Goal: Task Accomplishment & Management: Use online tool/utility

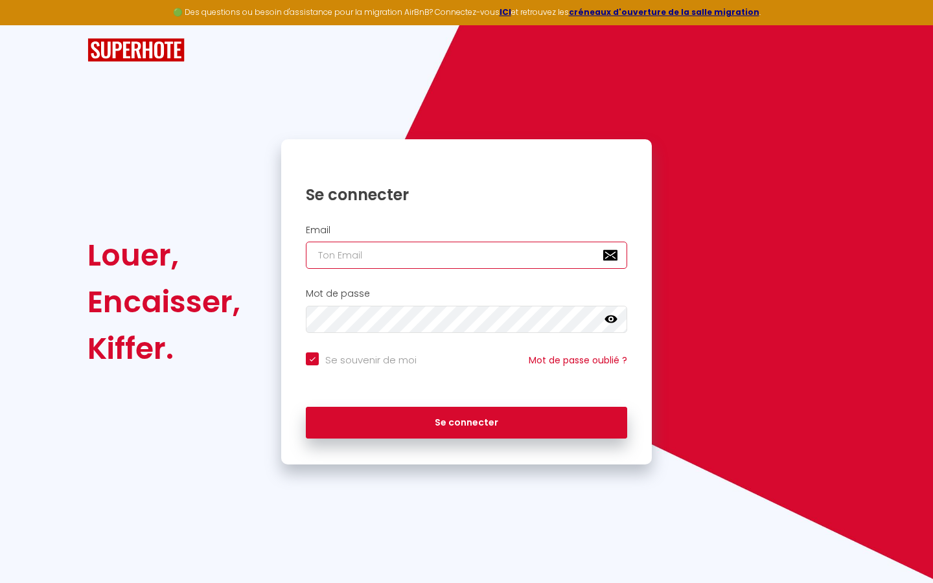
type input "l"
checkbox input "true"
type input "le"
checkbox input "true"
type input "les"
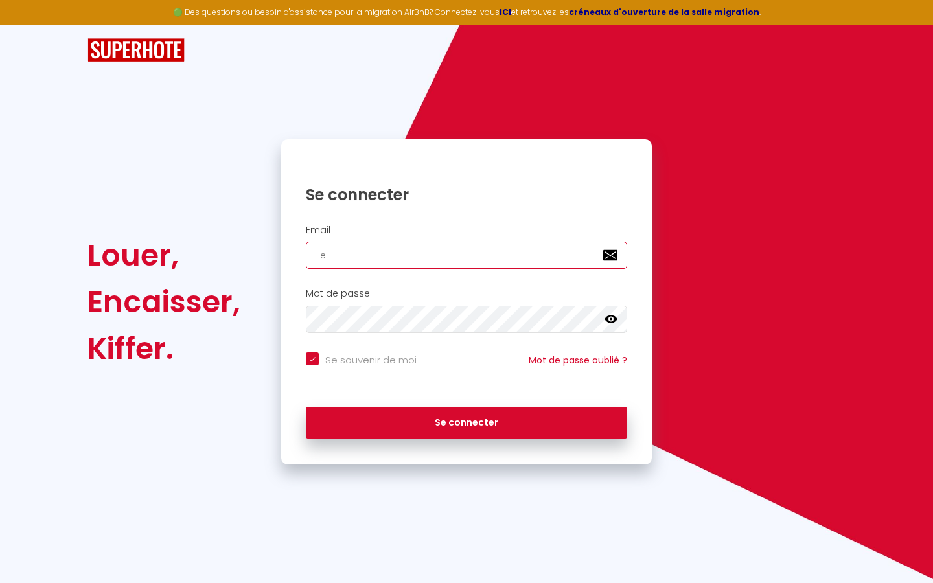
checkbox input "true"
type input "lesp"
checkbox input "true"
type input "lespa"
checkbox input "true"
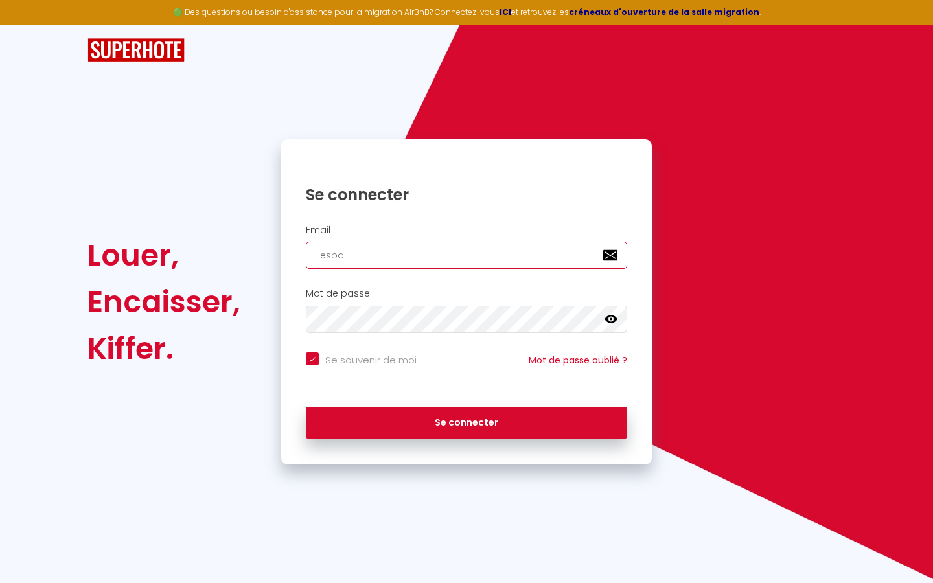
type input "lespac"
checkbox input "true"
type input "lespace"
checkbox input "true"
type input "lespaced"
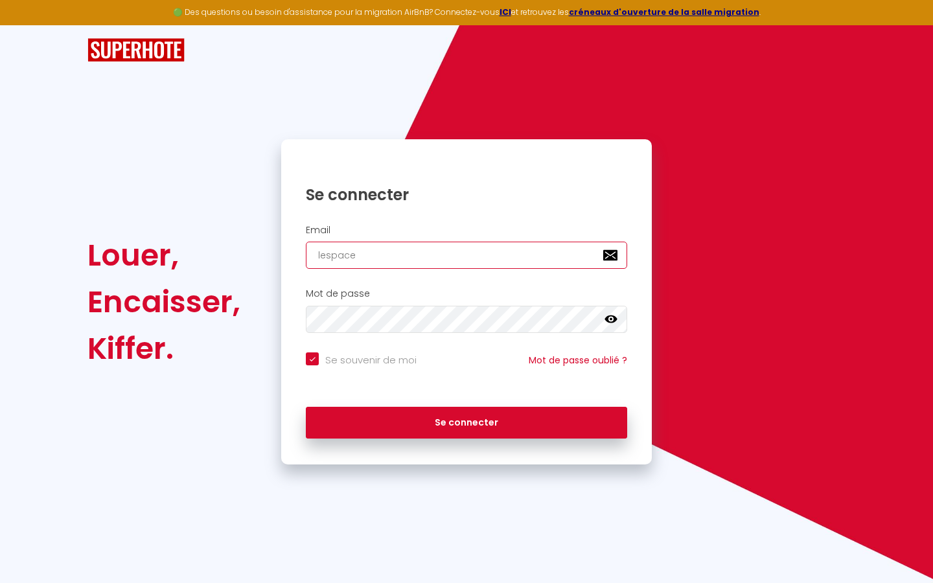
checkbox input "true"
type input "lespacede"
checkbox input "true"
type input "lespacedet"
checkbox input "true"
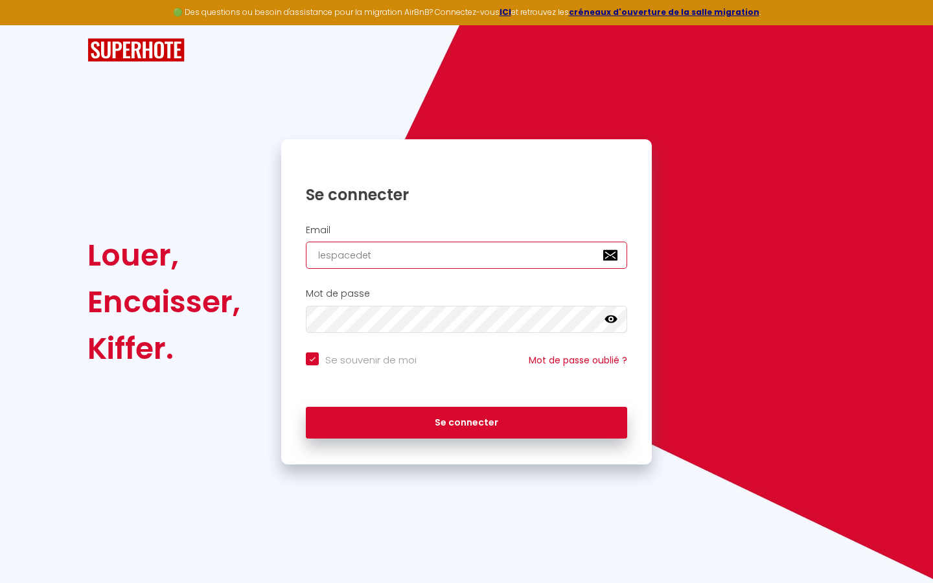
type input "lespacedete"
checkbox input "true"
type input "lespacedeten"
checkbox input "true"
type input "lespacedetent"
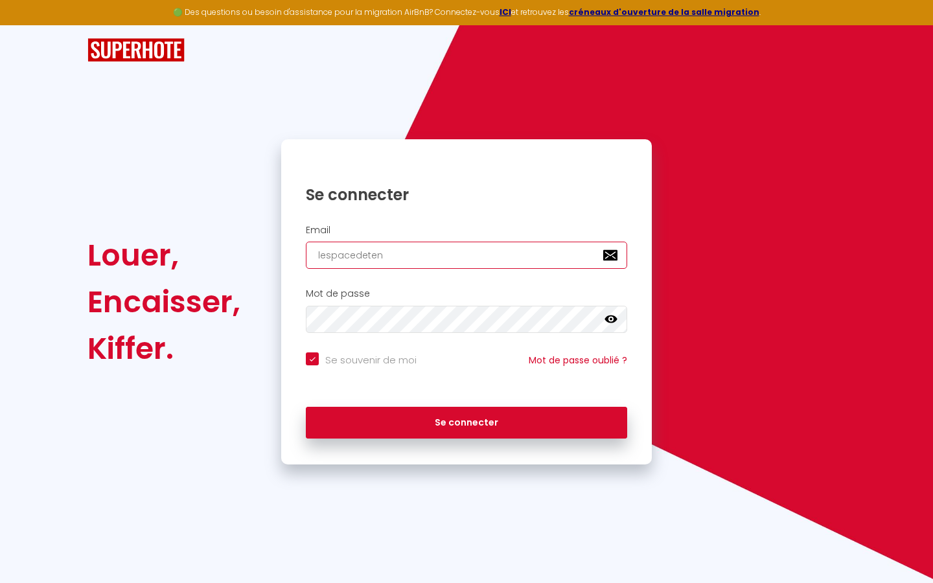
checkbox input "true"
type input "lespacedetente"
checkbox input "true"
type input "lespacedetente@"
checkbox input "true"
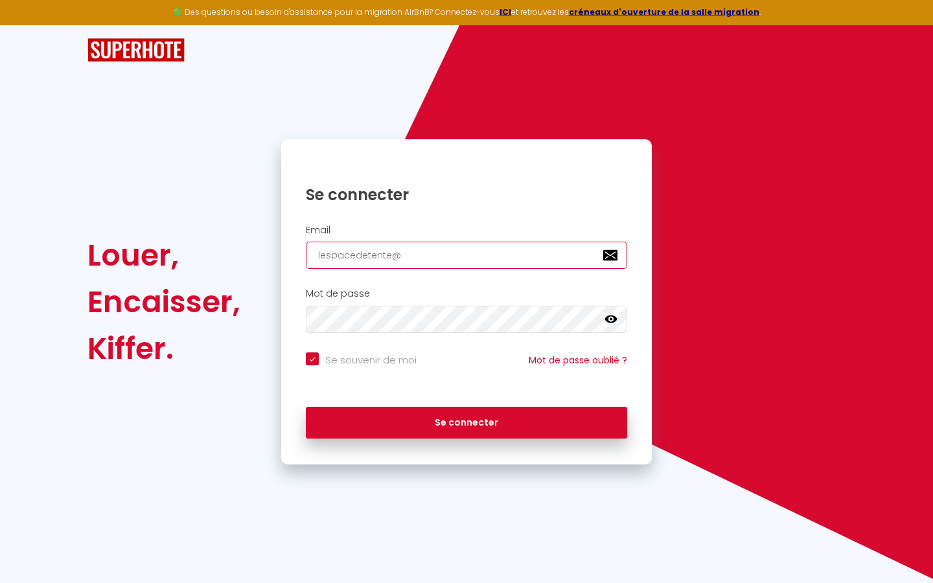
type input "lespacedetente@g"
checkbox input "true"
type input "lespacedetente@gm"
checkbox input "true"
type input "lespacedetente@gma"
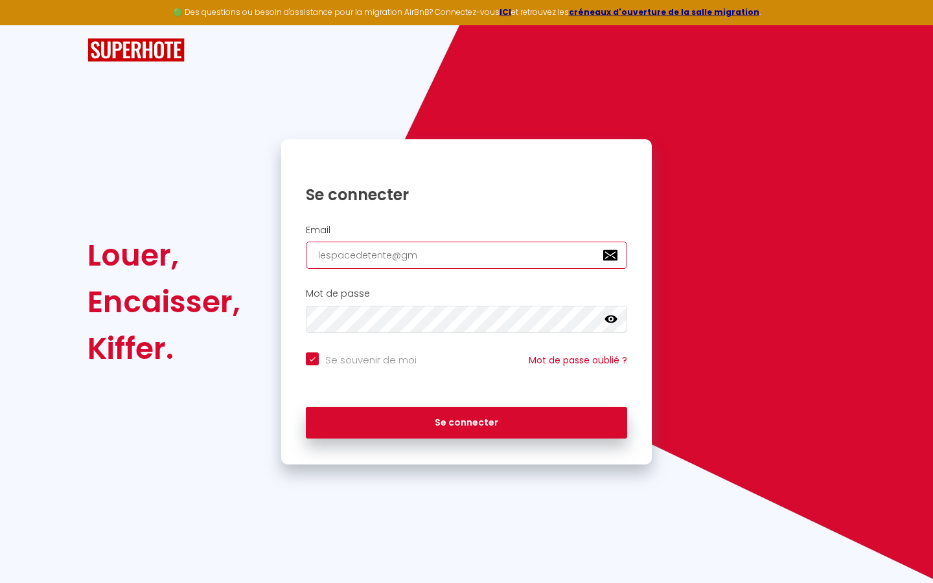
checkbox input "true"
type input "lespacedetente@gmai"
checkbox input "true"
type input "[EMAIL_ADDRESS]"
checkbox input "true"
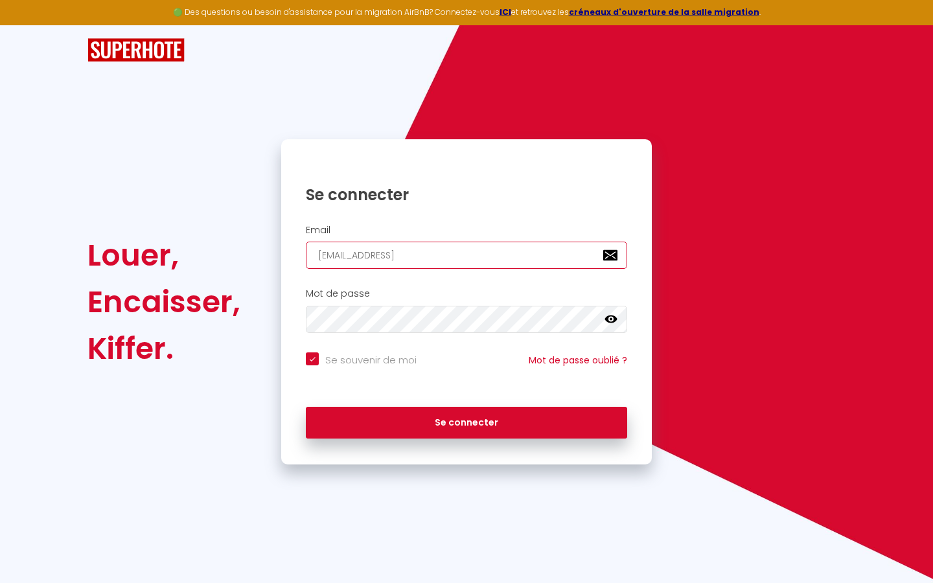
type input "[EMAIL_ADDRESS]."
checkbox input "true"
type input "lespacedetente@gmail.c"
checkbox input "true"
type input "[EMAIL_ADDRESS][DOMAIN_NAME]"
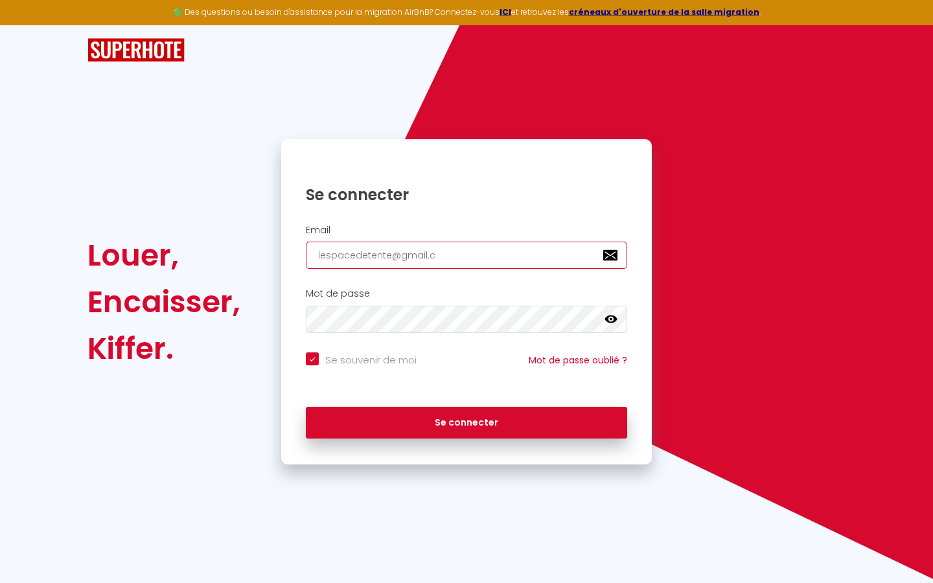
checkbox input "true"
type input "[EMAIL_ADDRESS][DOMAIN_NAME]"
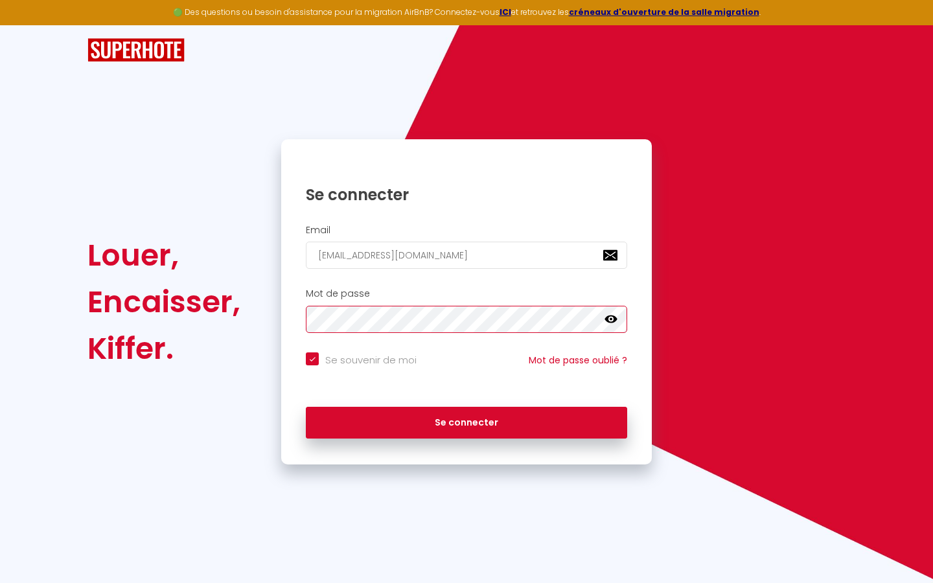
checkbox input "true"
